Goal: Task Accomplishment & Management: Use online tool/utility

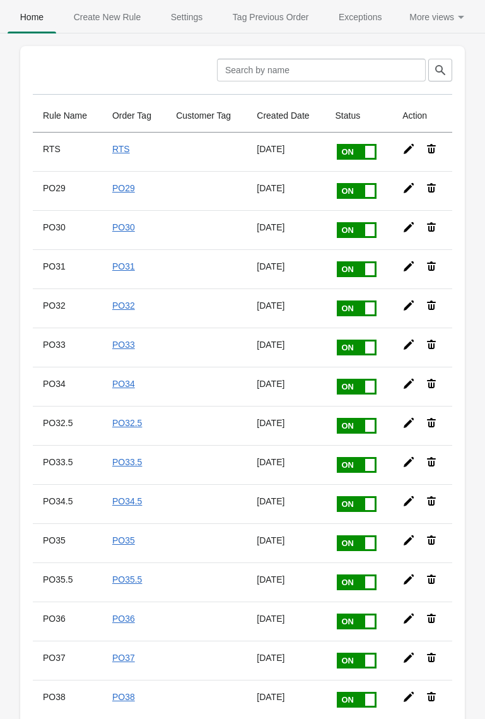
click at [117, 21] on span "Create New Rule" at bounding box center [107, 17] width 92 height 23
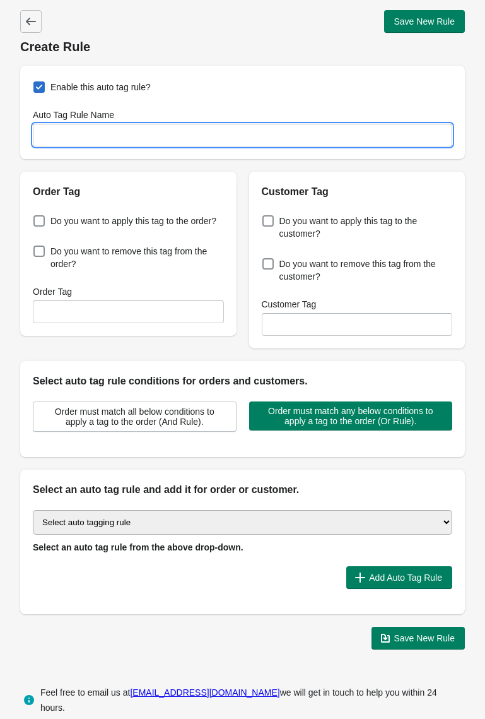
click at [248, 136] on input "Auto Tag Rule Name" at bounding box center [243, 135] width 420 height 23
type input "p"
type input "PO82"
click at [173, 217] on span "Do you want to apply this tag to the order?" at bounding box center [133, 221] width 166 height 13
click at [37, 217] on input "Do you want to apply this tag to the order?" at bounding box center [36, 217] width 1 height 1
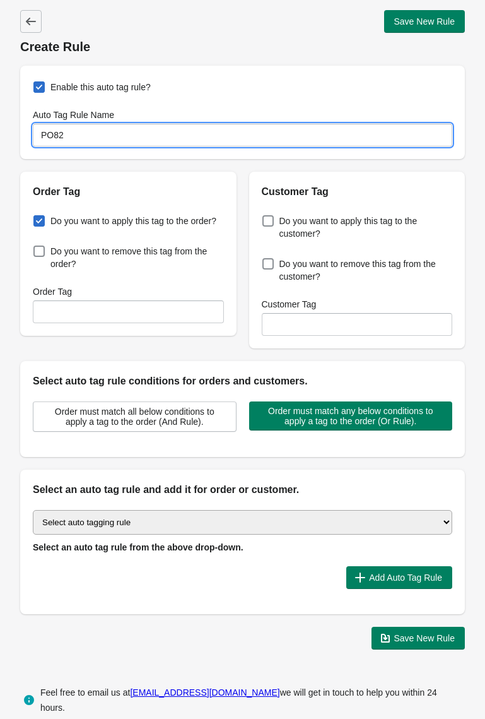
checkbox input "true"
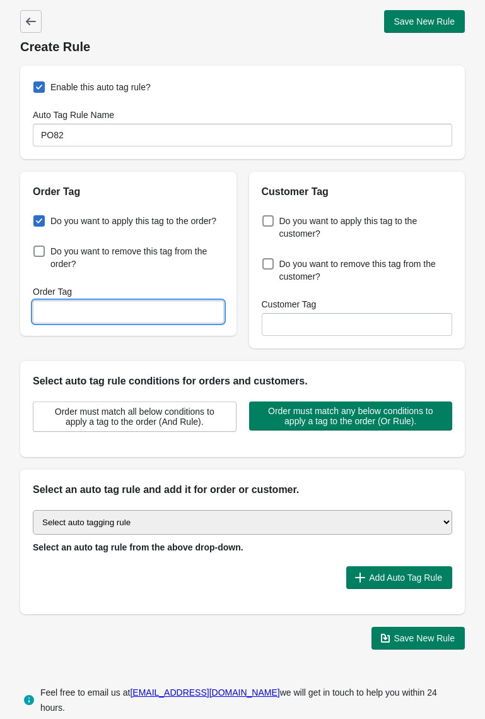
click at [171, 323] on input "Order Tag" at bounding box center [128, 311] width 191 height 23
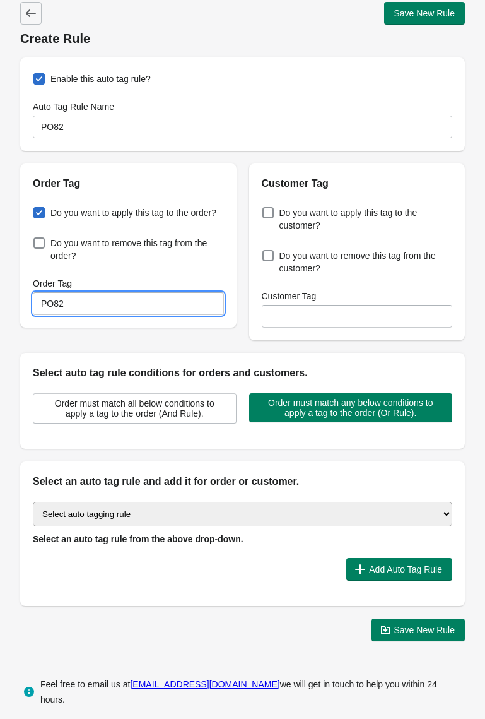
scroll to position [8, 0]
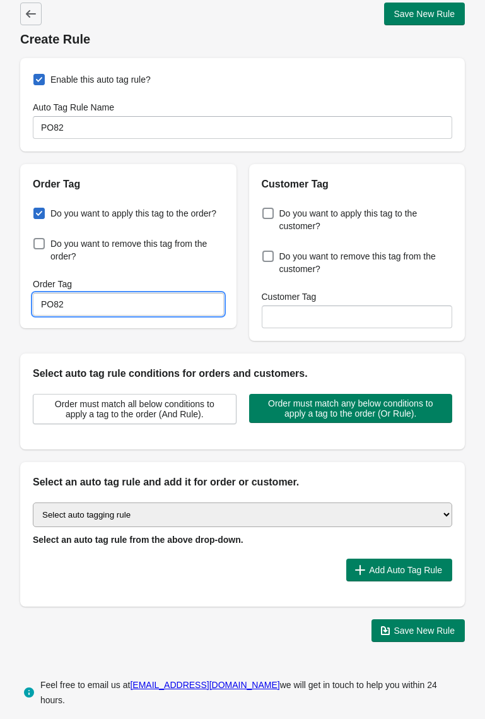
type input "PO82"
click at [414, 514] on select "Select auto tagging rule Tag by order amount Tag based on the order count (Volu…" at bounding box center [243, 514] width 420 height 25
select select "51"
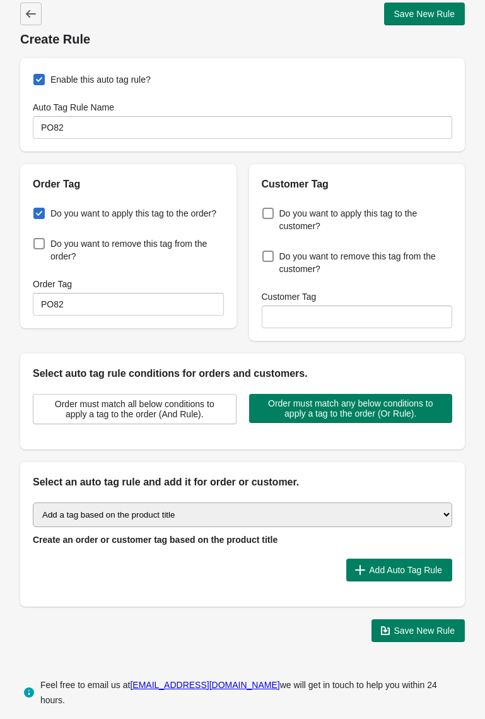
click at [393, 565] on span "Add Auto Tag Rule" at bounding box center [405, 570] width 73 height 10
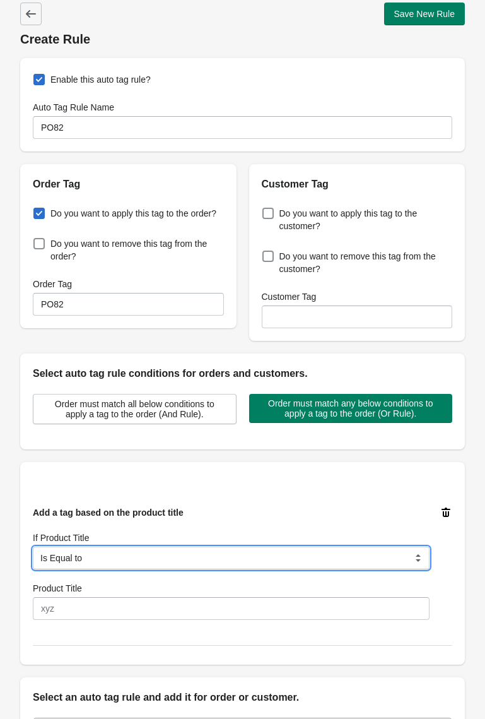
click at [337, 549] on select "Is Equal to Contain Is not Equal to Does not Contain Start With" at bounding box center [231, 557] width 397 height 23
select select "35"
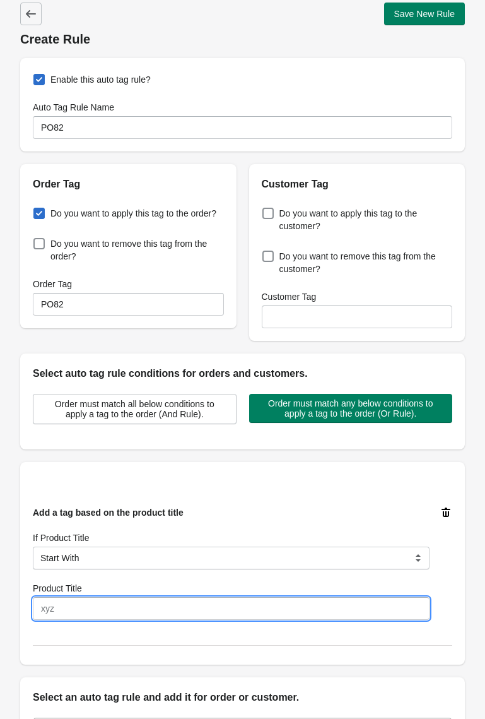
click at [227, 606] on input "Product Title" at bounding box center [231, 608] width 397 height 23
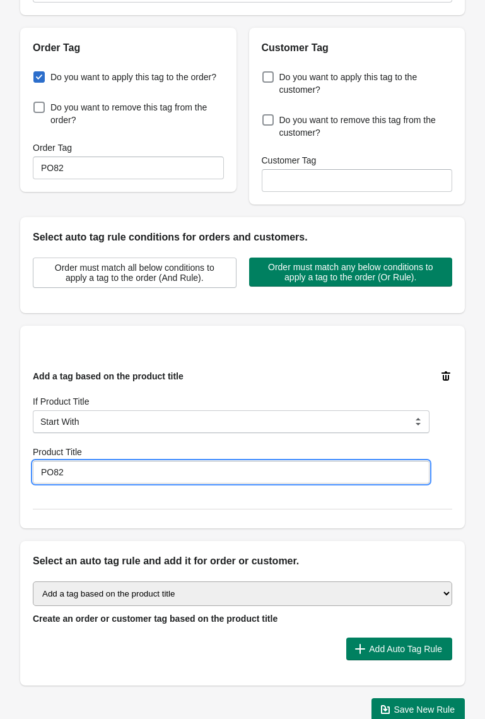
scroll to position [142, 0]
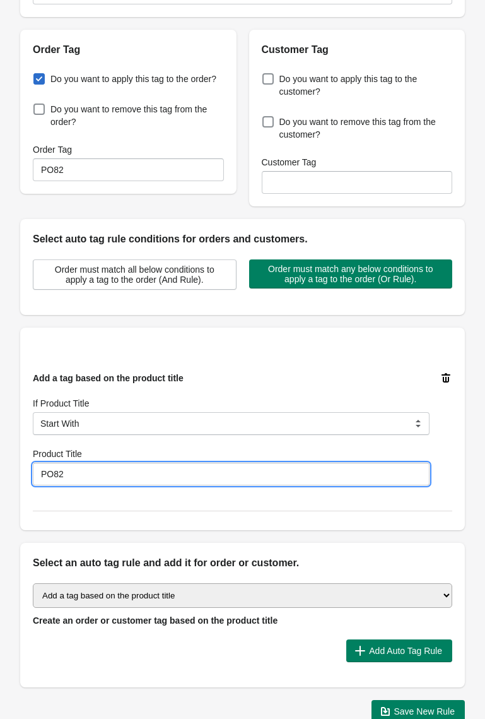
type input "PO82"
click at [432, 706] on span "Save New Rule" at bounding box center [424, 711] width 61 height 10
